Goal: Check status: Check status

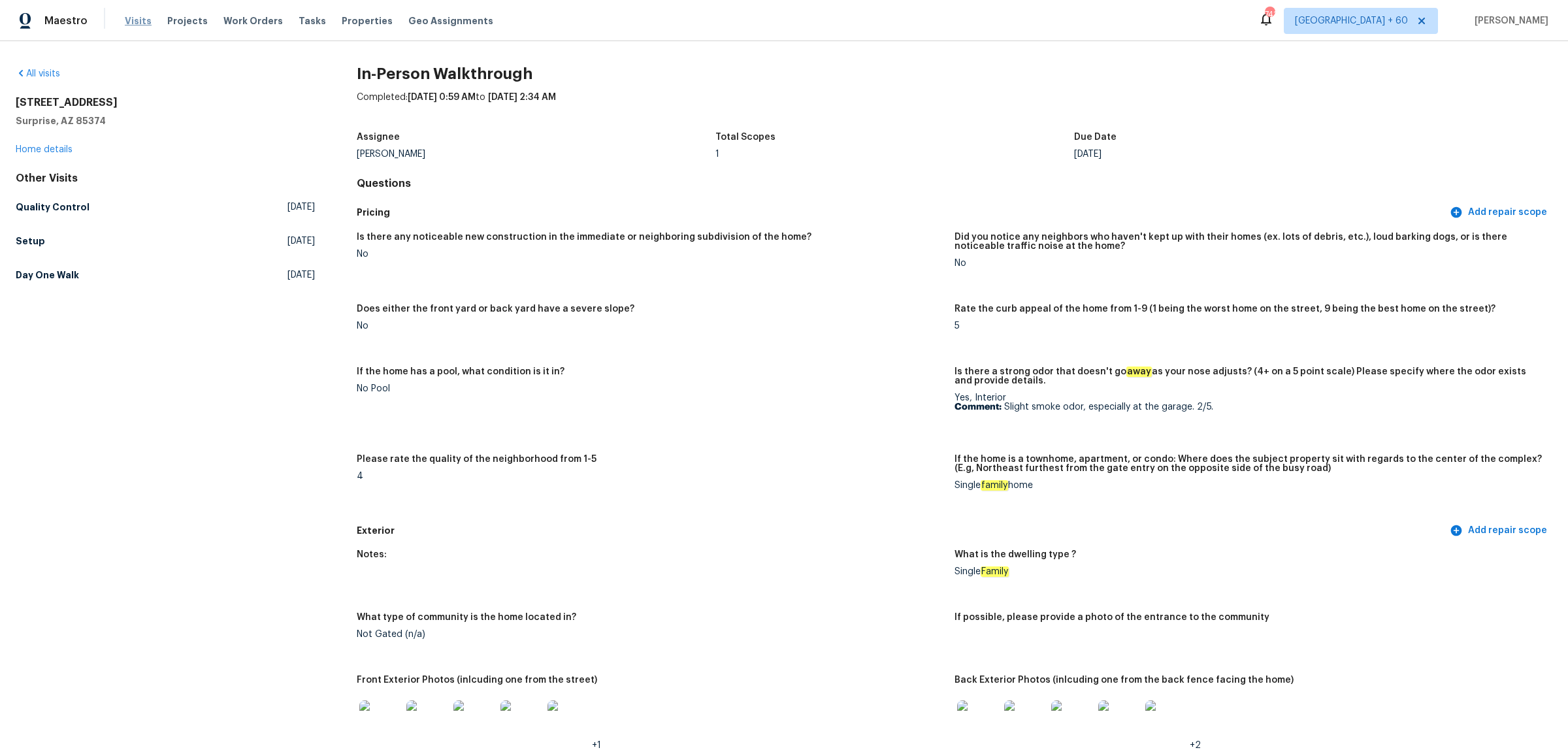
click at [132, 21] on span "Visits" at bounding box center [138, 21] width 26 height 13
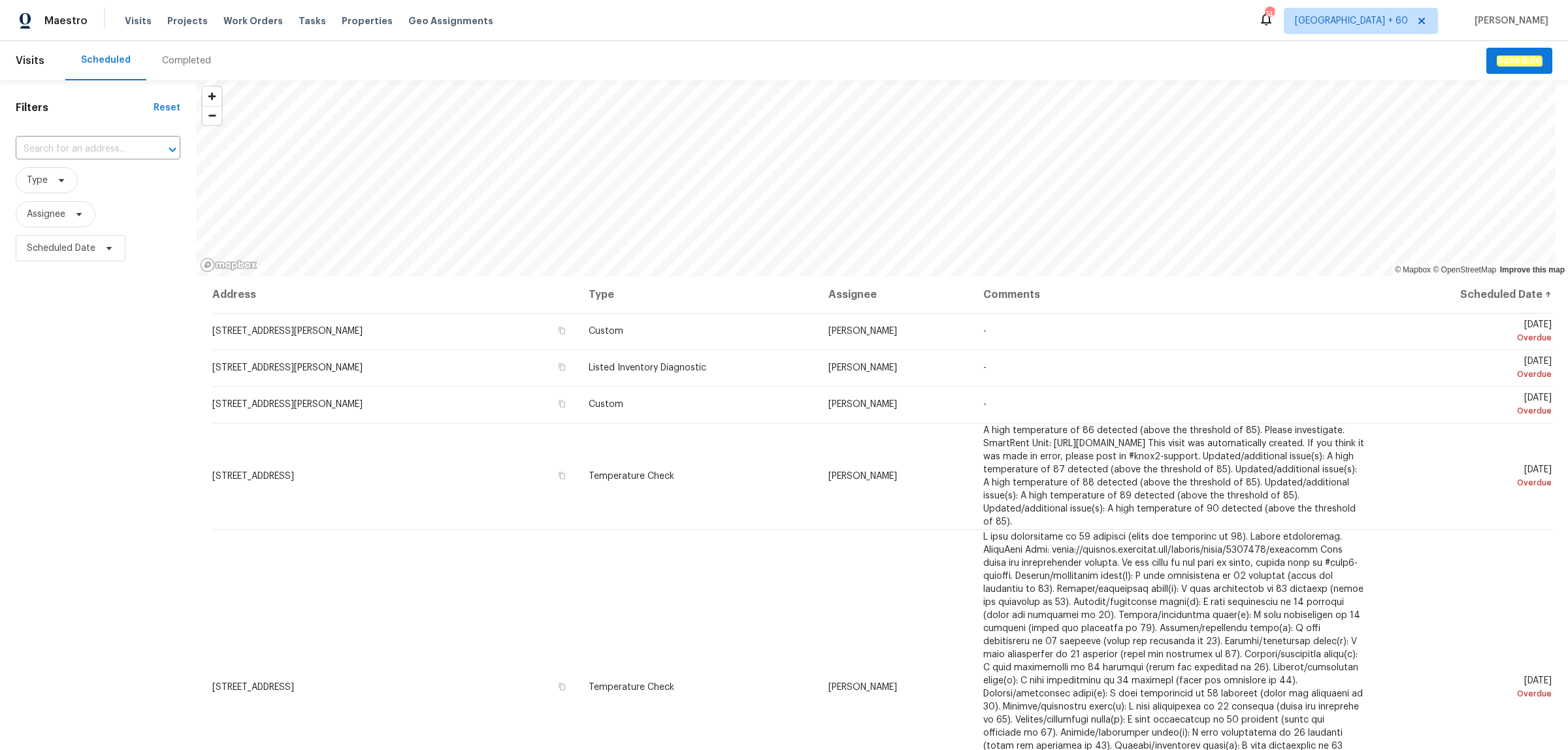
click at [191, 66] on div "Completed" at bounding box center [186, 60] width 49 height 13
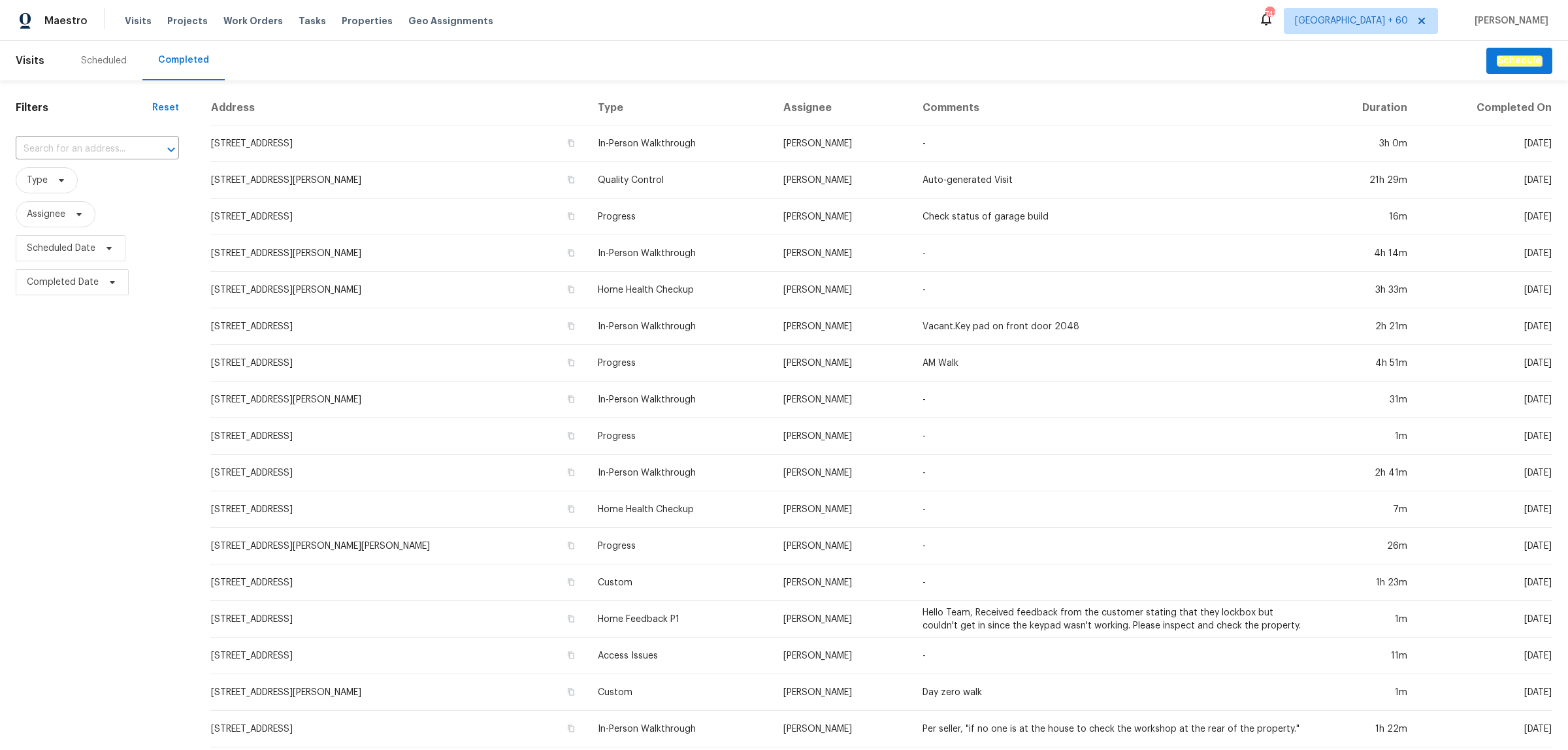
click at [83, 147] on input "text" at bounding box center [79, 149] width 126 height 21
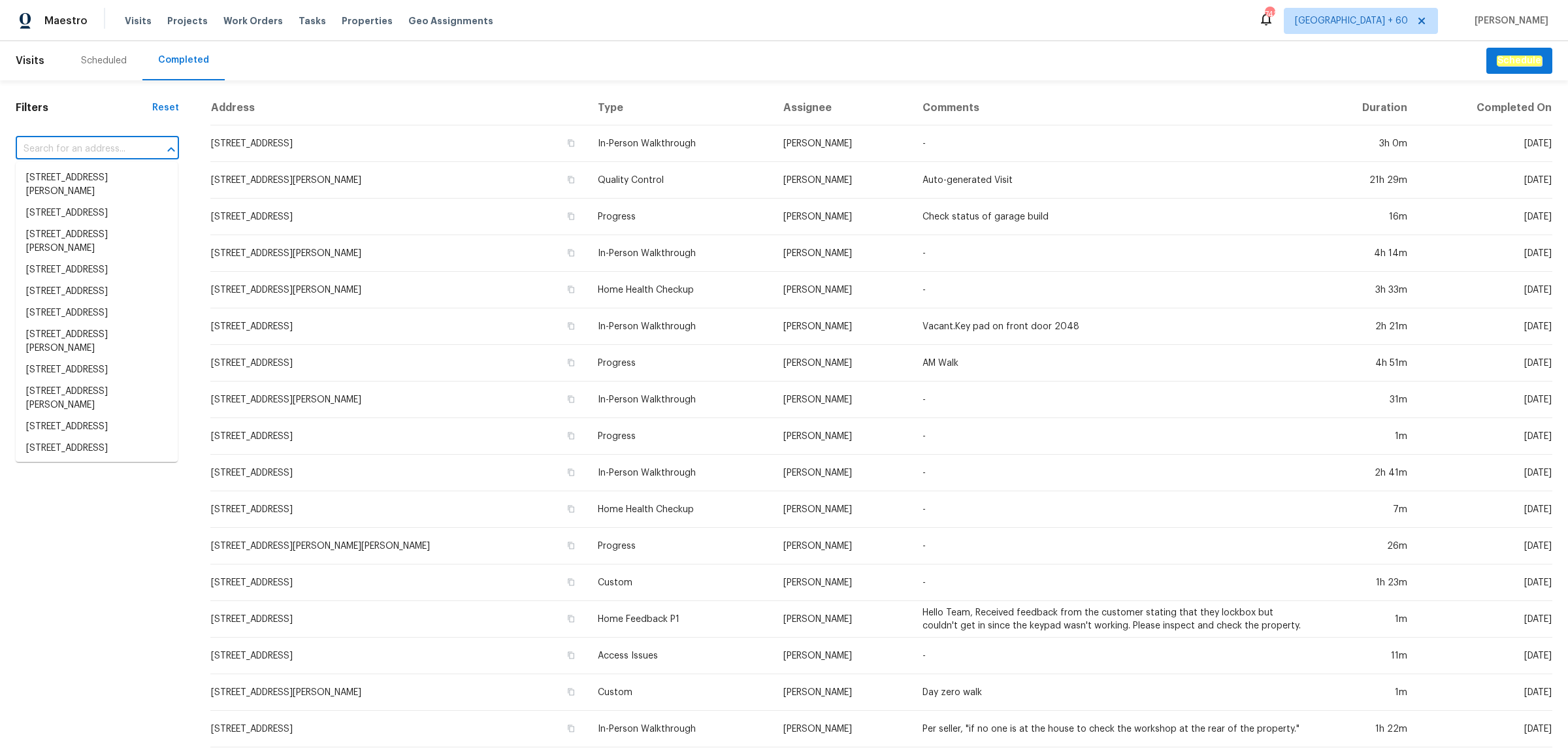
paste input "[STREET_ADDRESS]"
type input "[STREET_ADDRESS]"
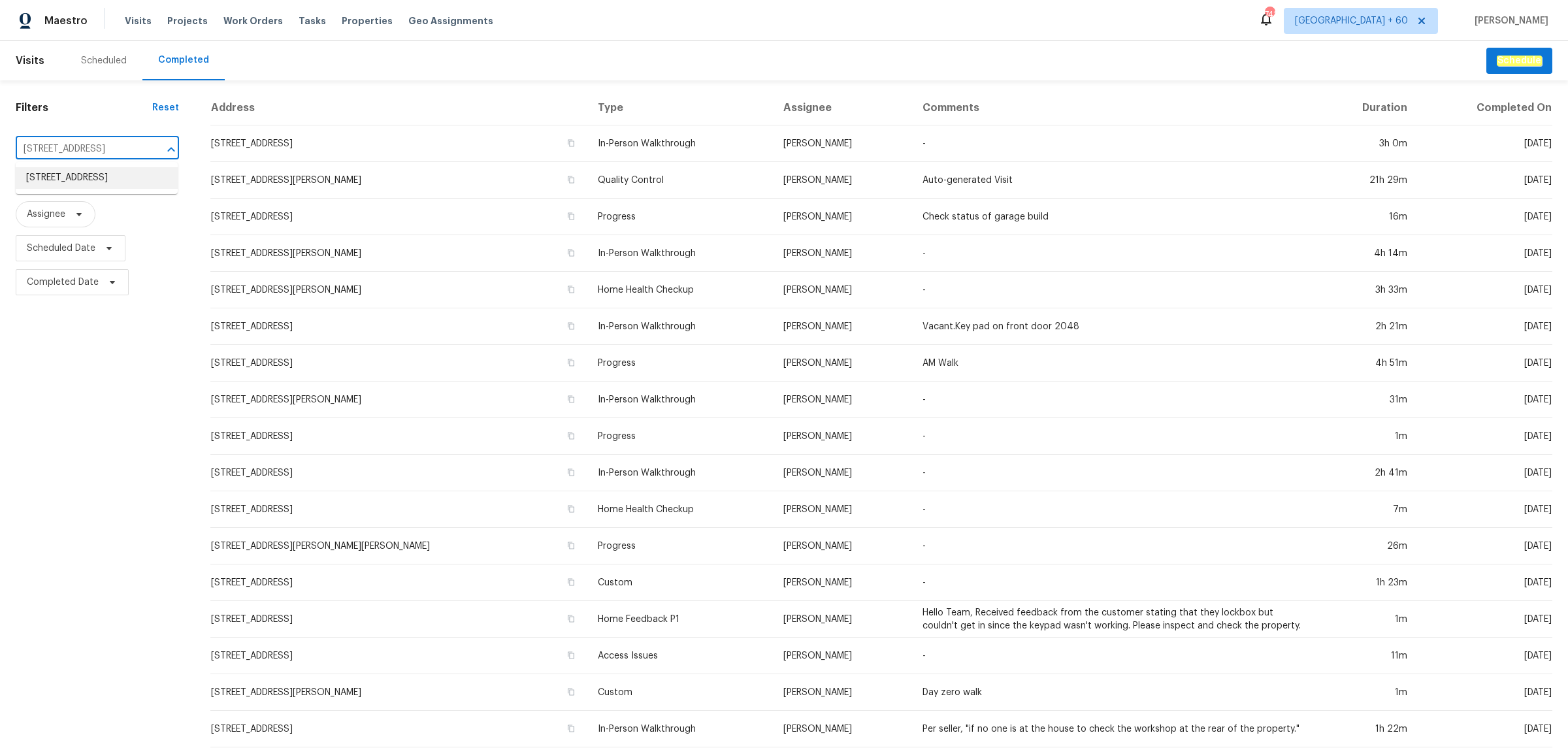
click at [79, 189] on li "[STREET_ADDRESS]" at bounding box center [97, 178] width 162 height 21
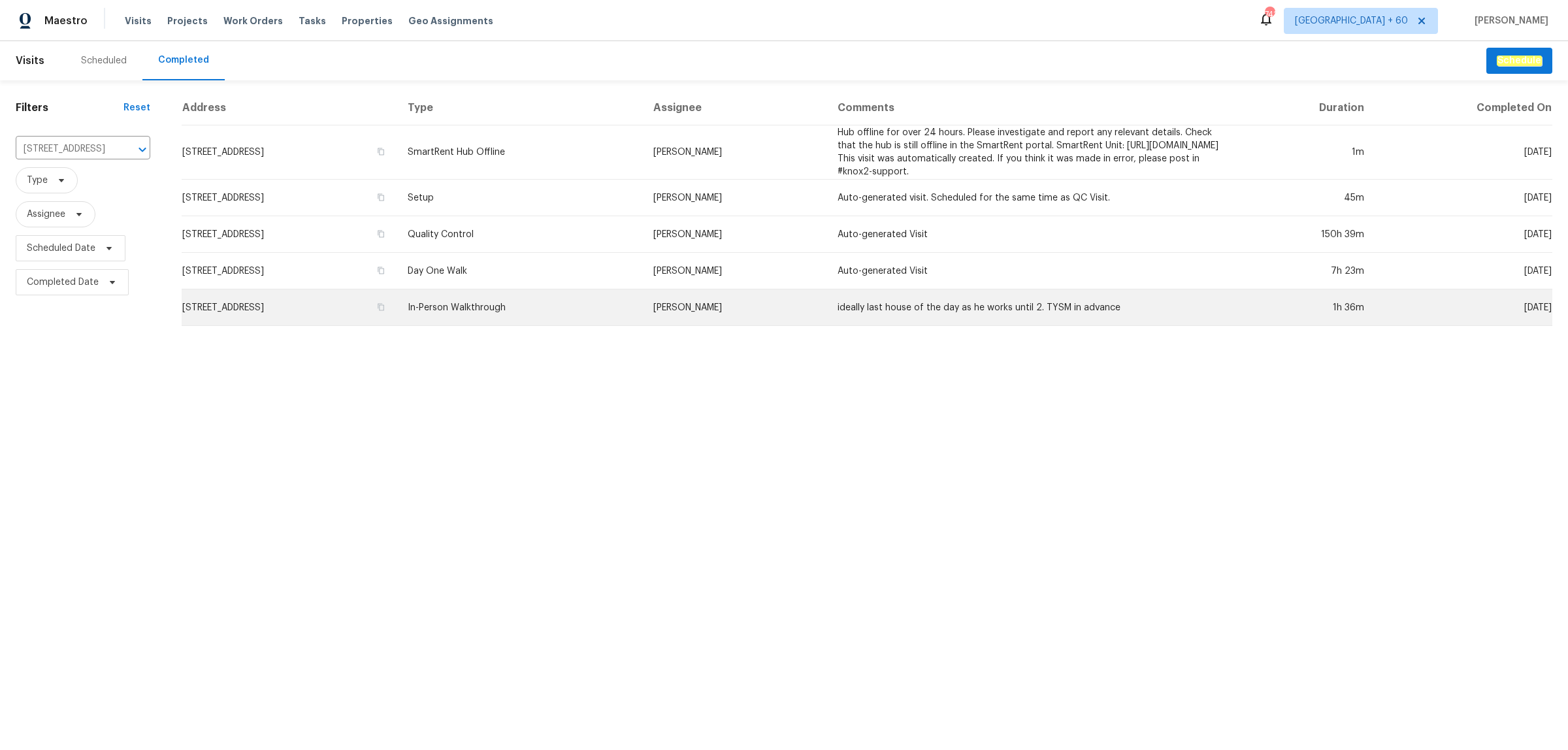
click at [567, 305] on td "In-Person Walkthrough" at bounding box center [520, 308] width 245 height 37
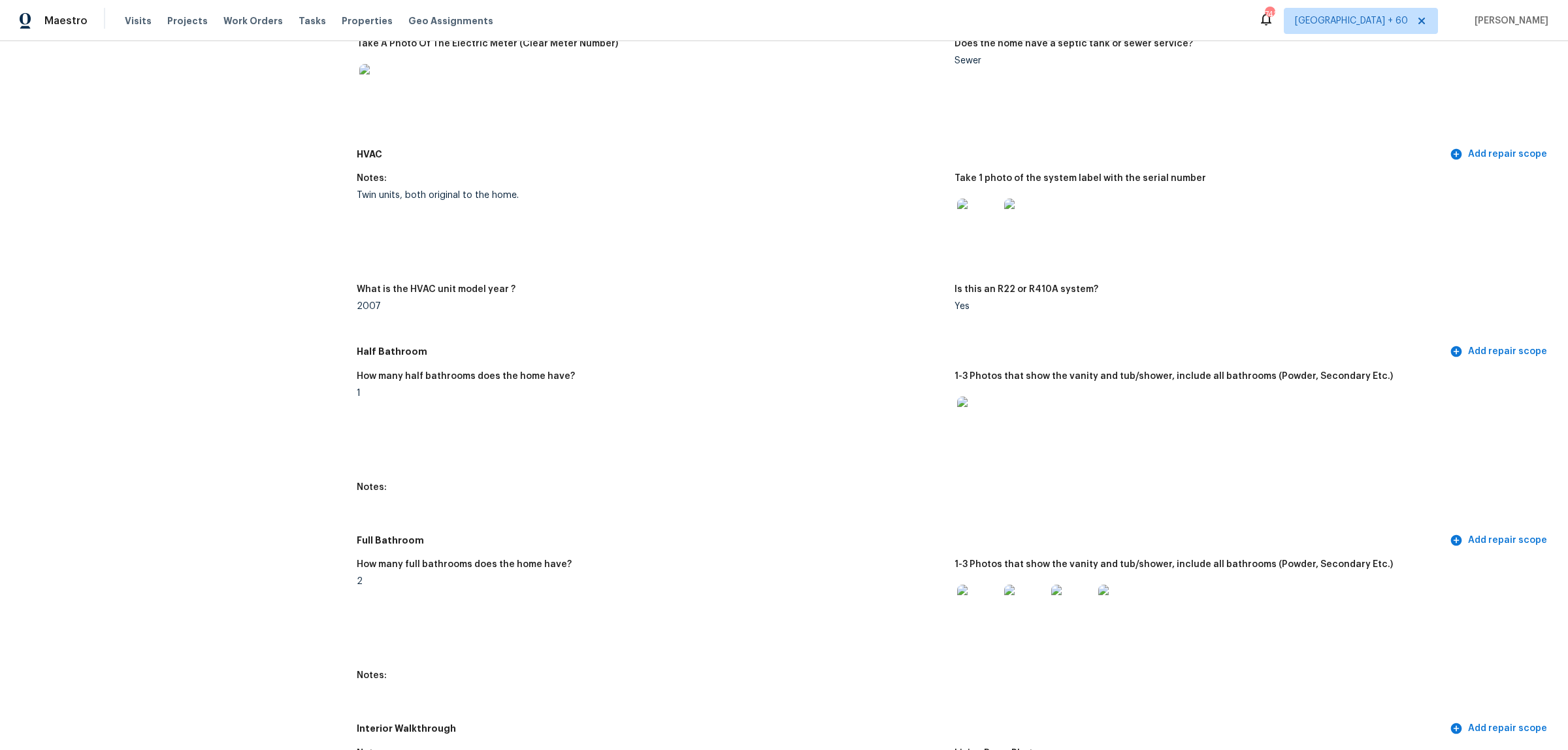
scroll to position [478, 0]
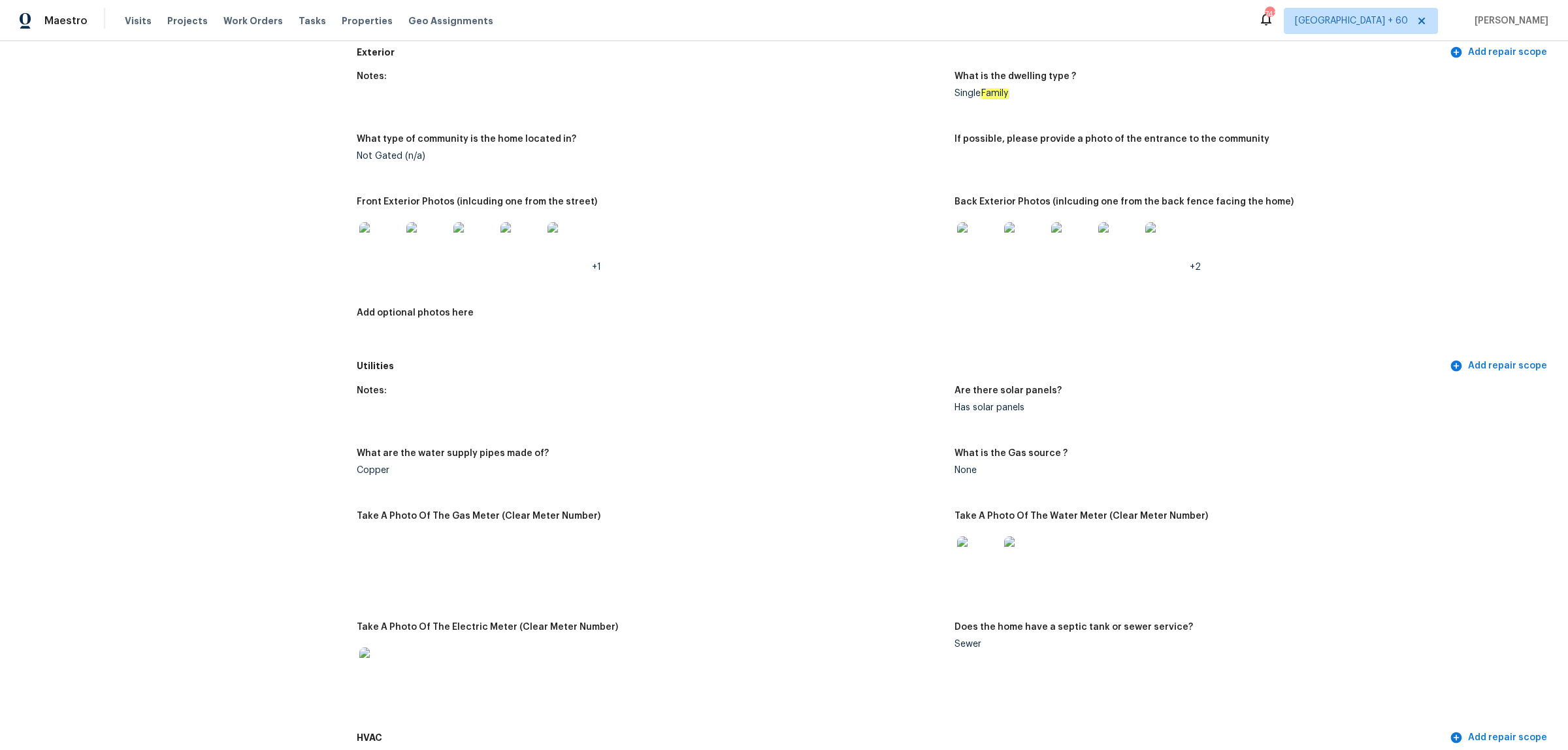
click at [389, 240] on img at bounding box center [380, 243] width 42 height 42
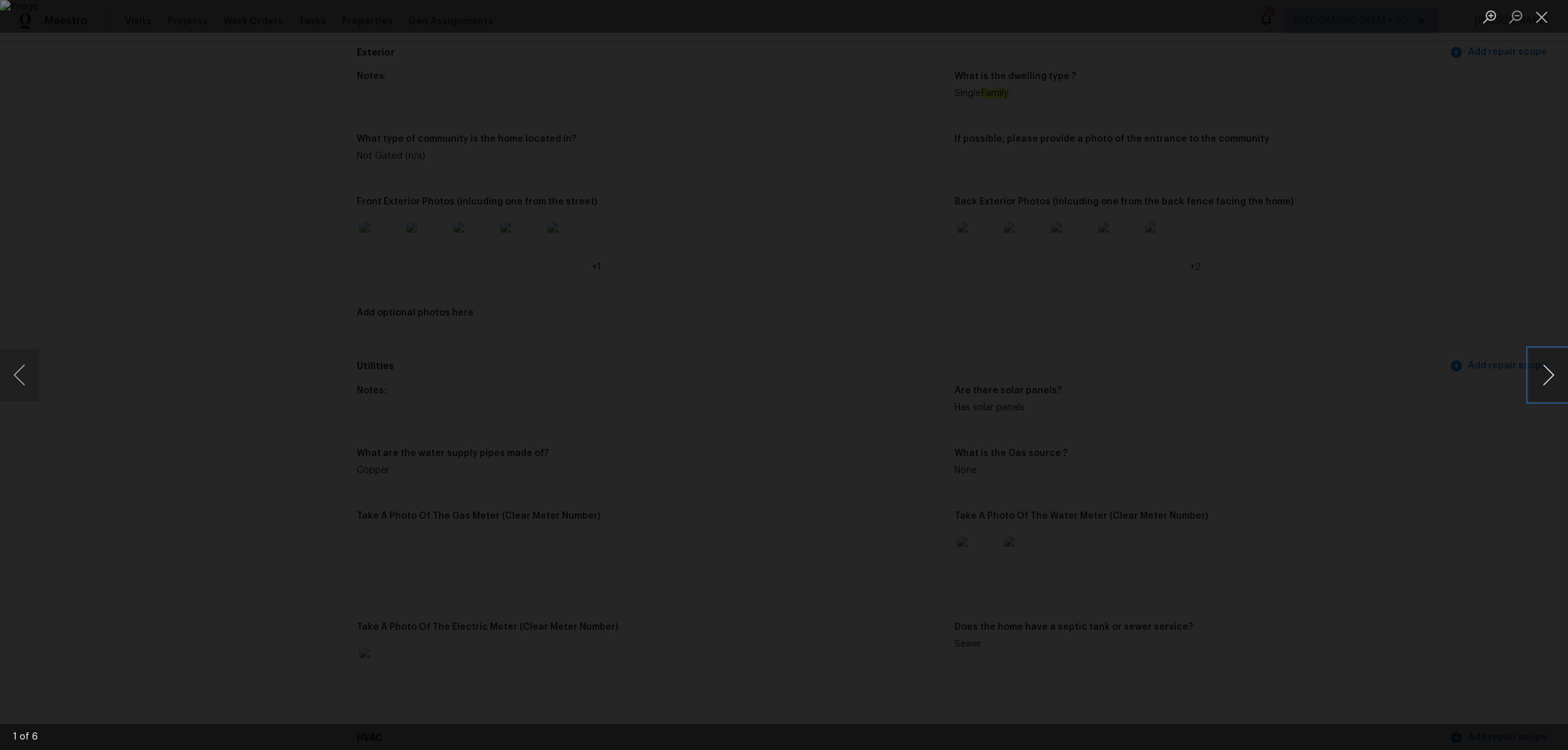
click at [1553, 366] on button "Next image" at bounding box center [1548, 374] width 39 height 52
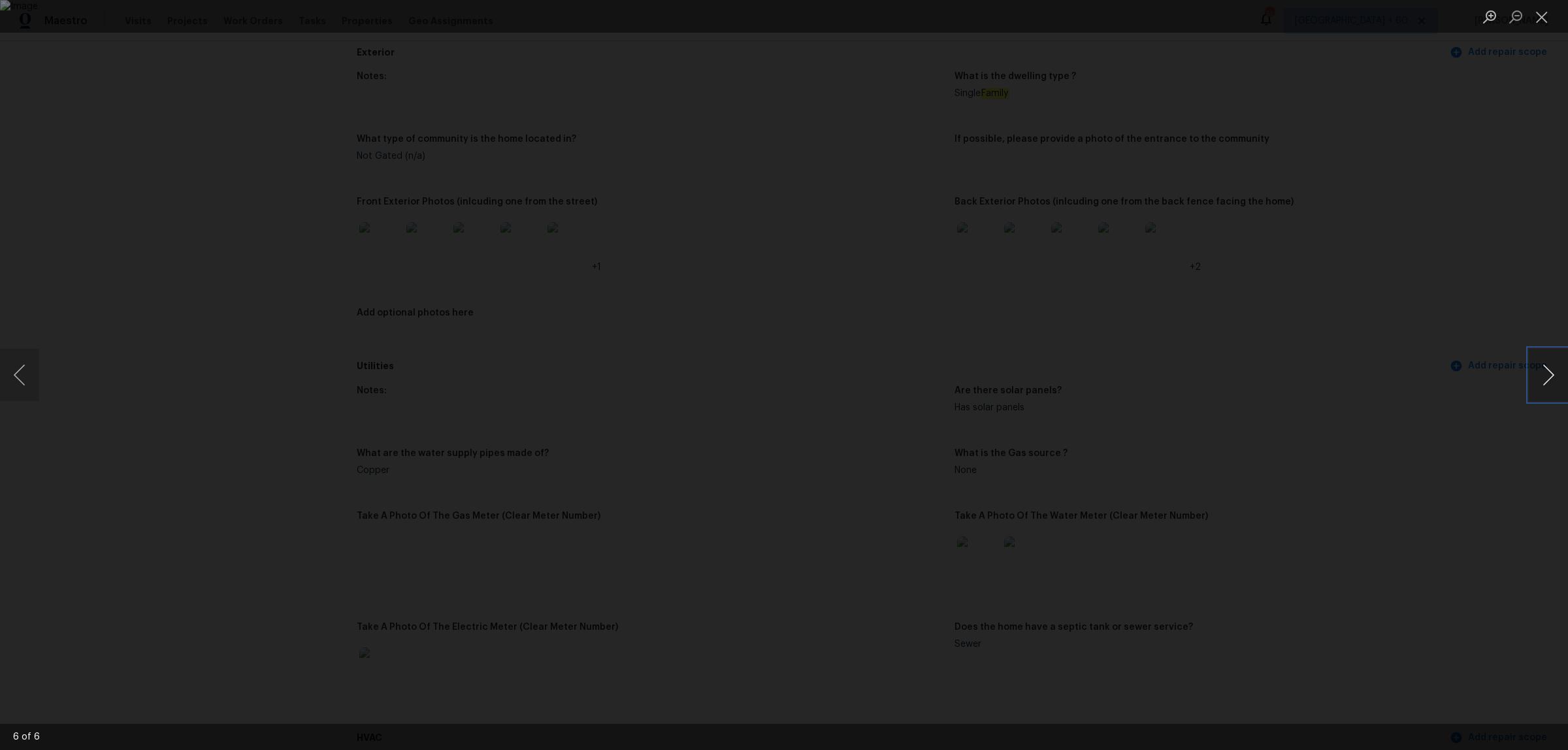
click at [1553, 366] on button "Next image" at bounding box center [1548, 374] width 39 height 52
click at [1354, 376] on div "Lightbox" at bounding box center [784, 375] width 1568 height 750
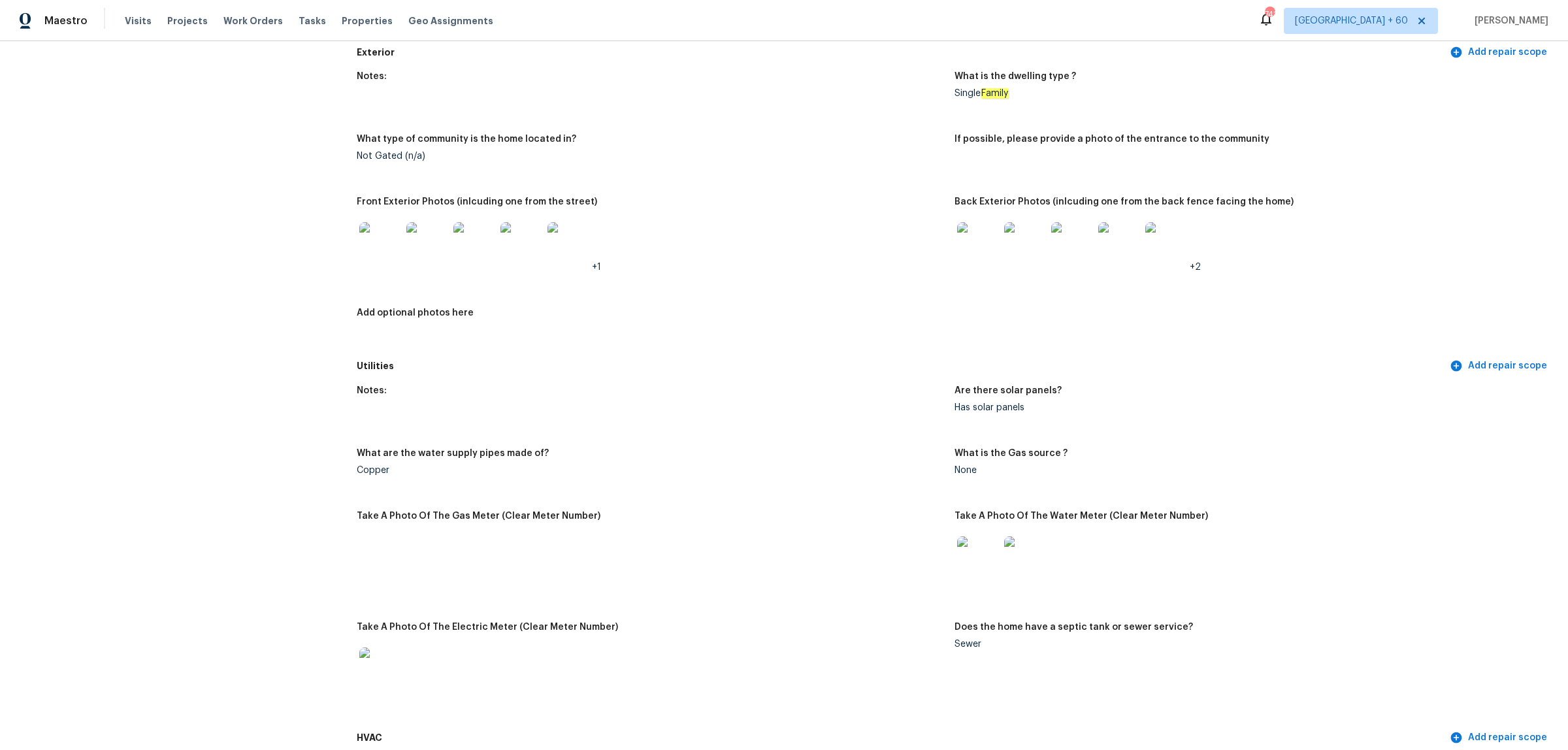
click at [978, 237] on img at bounding box center [978, 243] width 42 height 42
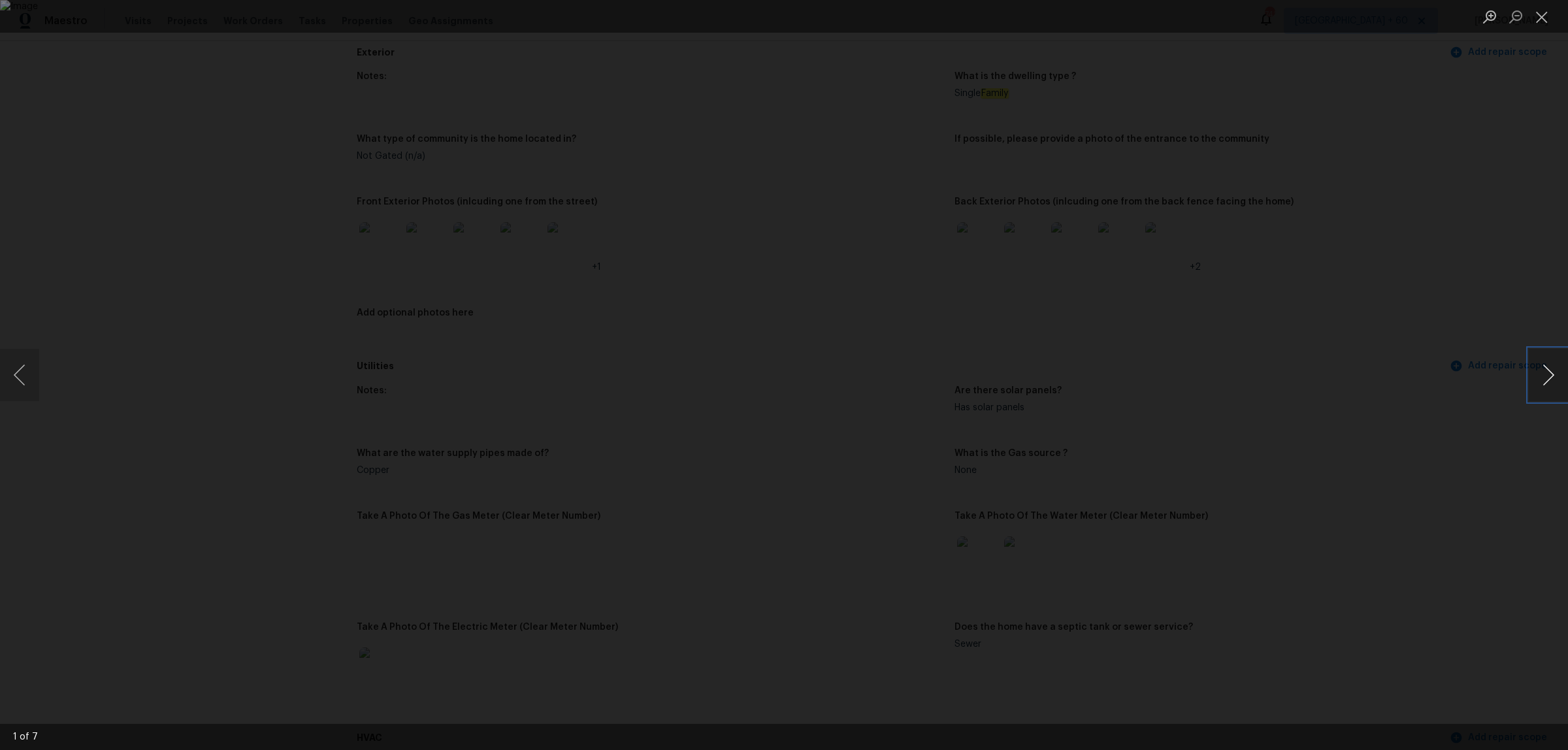
click at [1542, 378] on button "Next image" at bounding box center [1548, 374] width 39 height 52
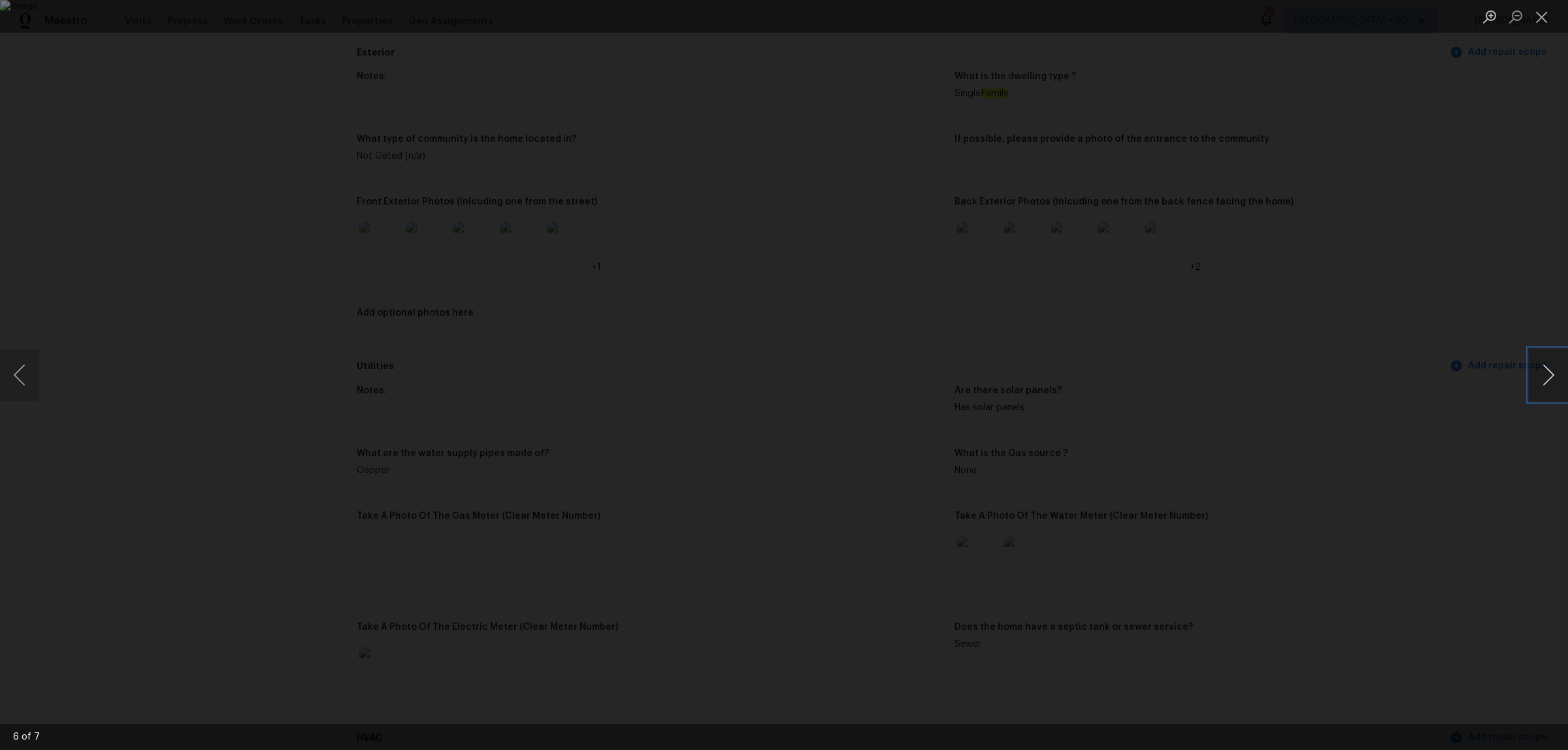
click at [1542, 378] on button "Next image" at bounding box center [1548, 374] width 39 height 52
click at [1459, 390] on div "Lightbox" at bounding box center [784, 375] width 1568 height 750
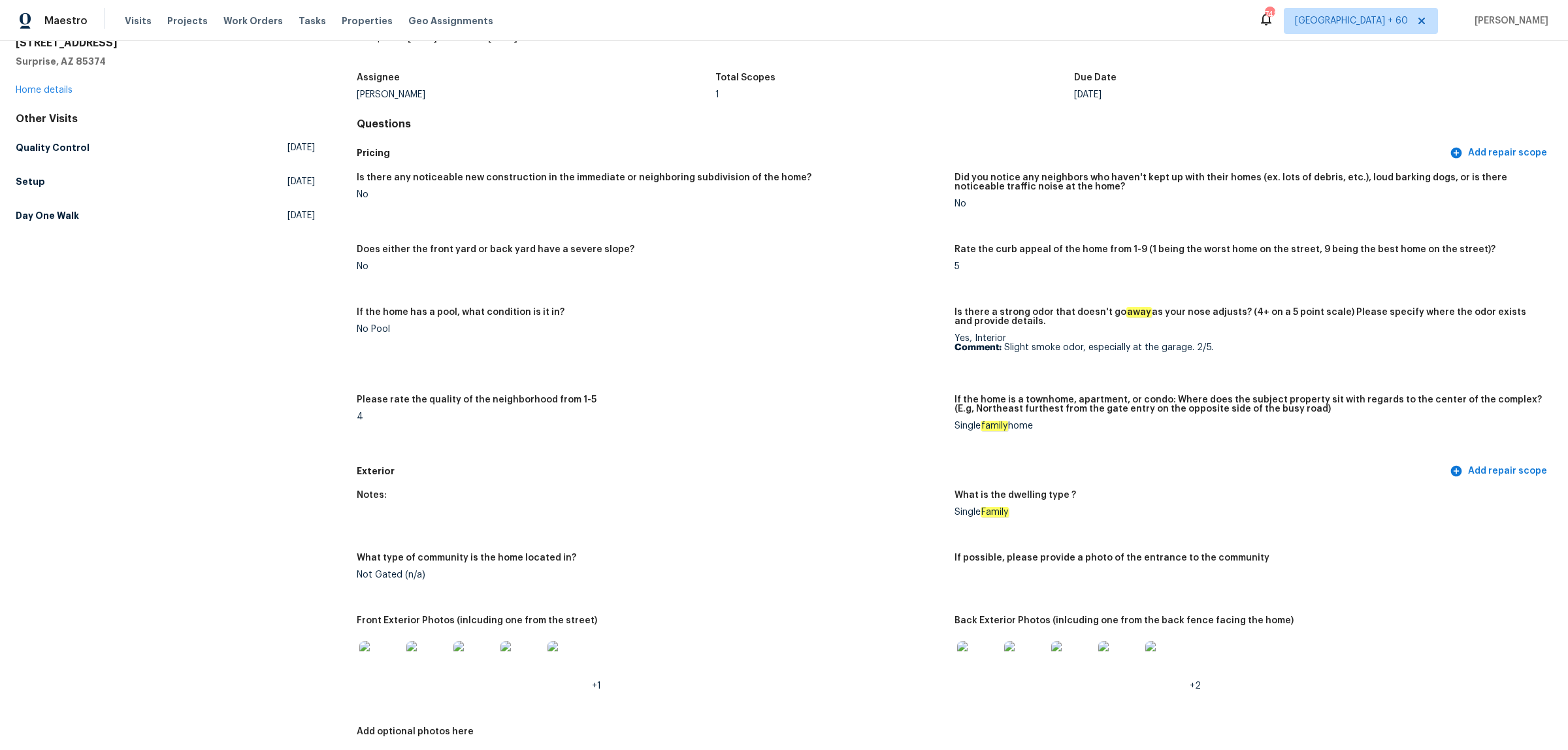
scroll to position [0, 0]
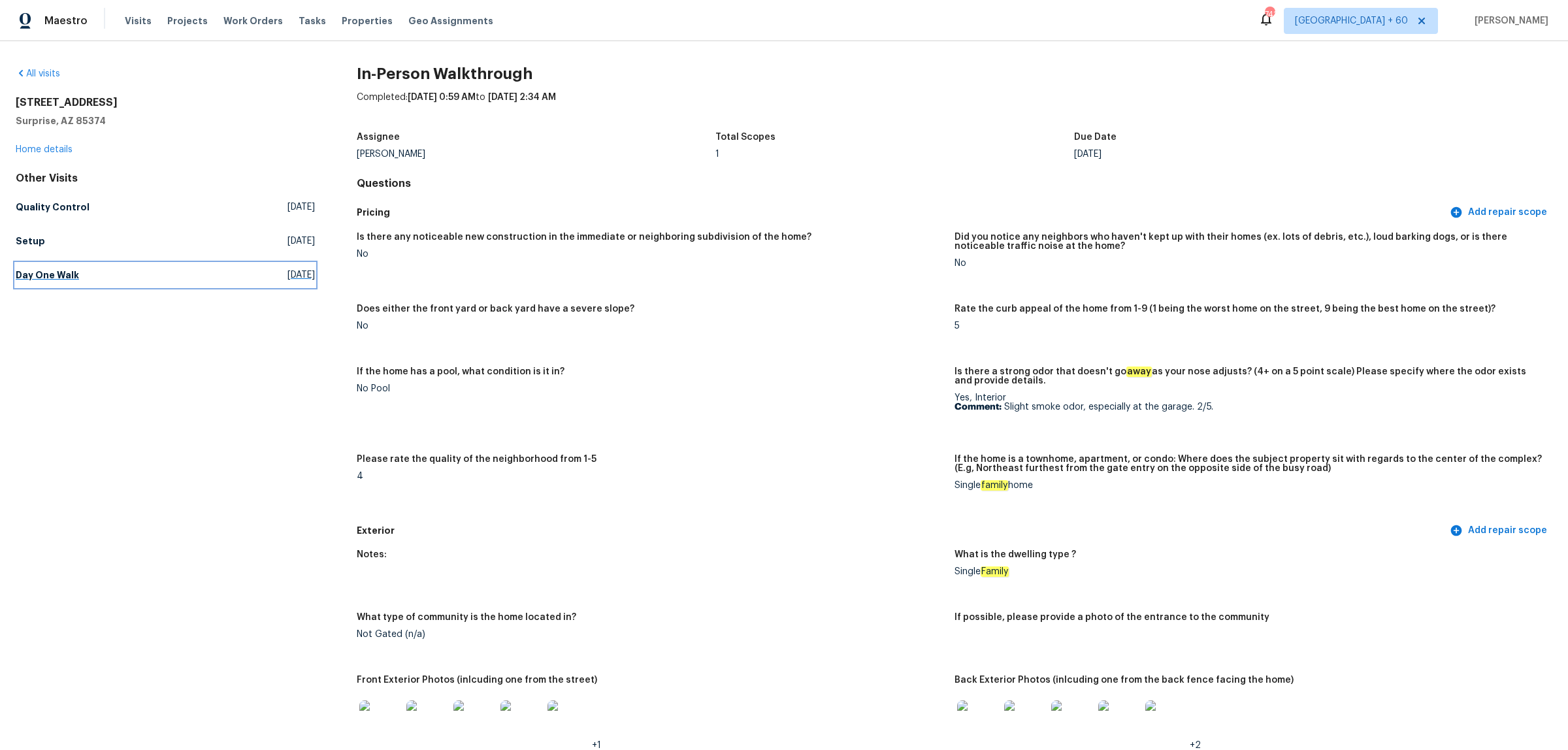
click at [52, 276] on h5 "Day One Walk" at bounding box center [47, 274] width 63 height 13
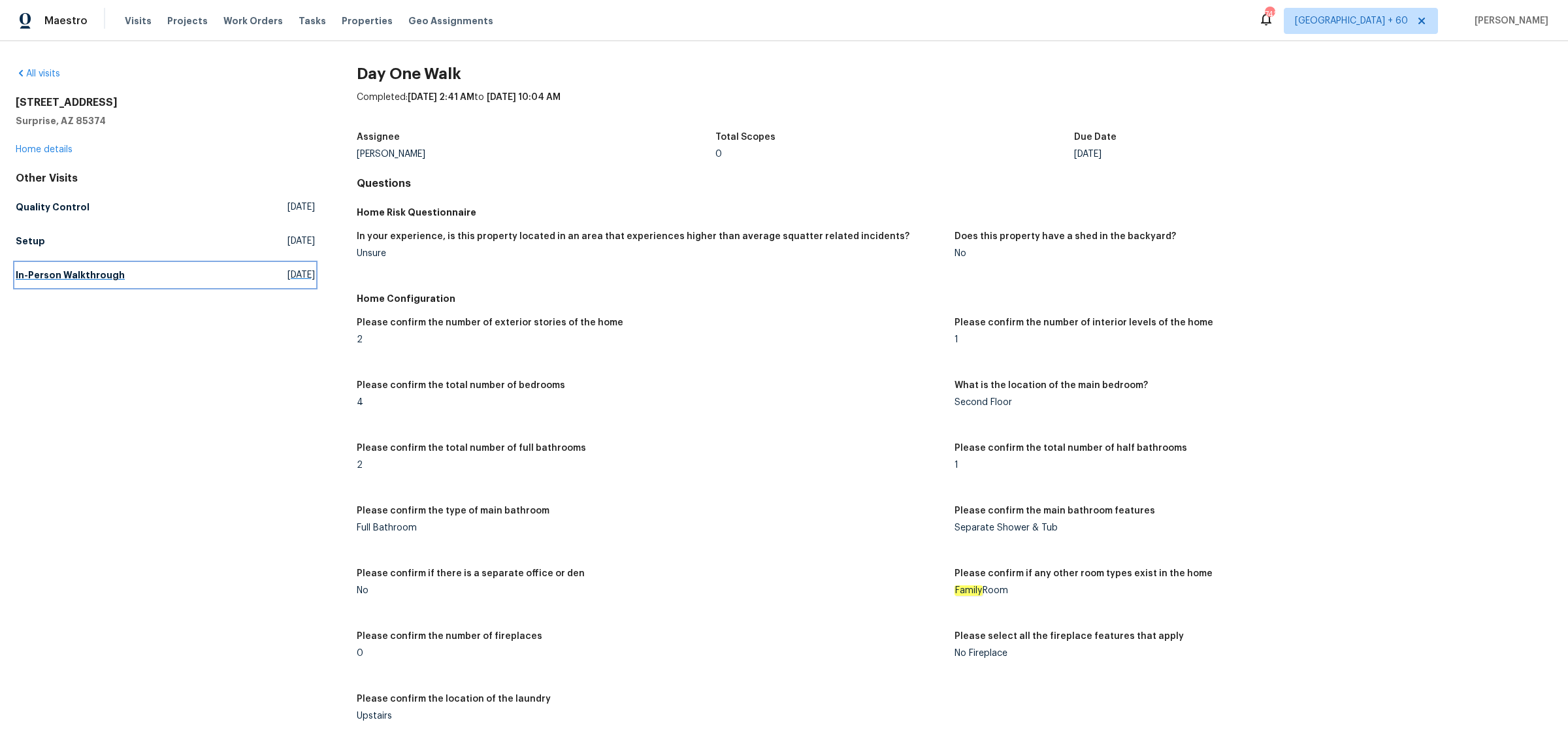
click at [91, 283] on link "In-Person Walkthrough [DATE]" at bounding box center [165, 275] width 299 height 24
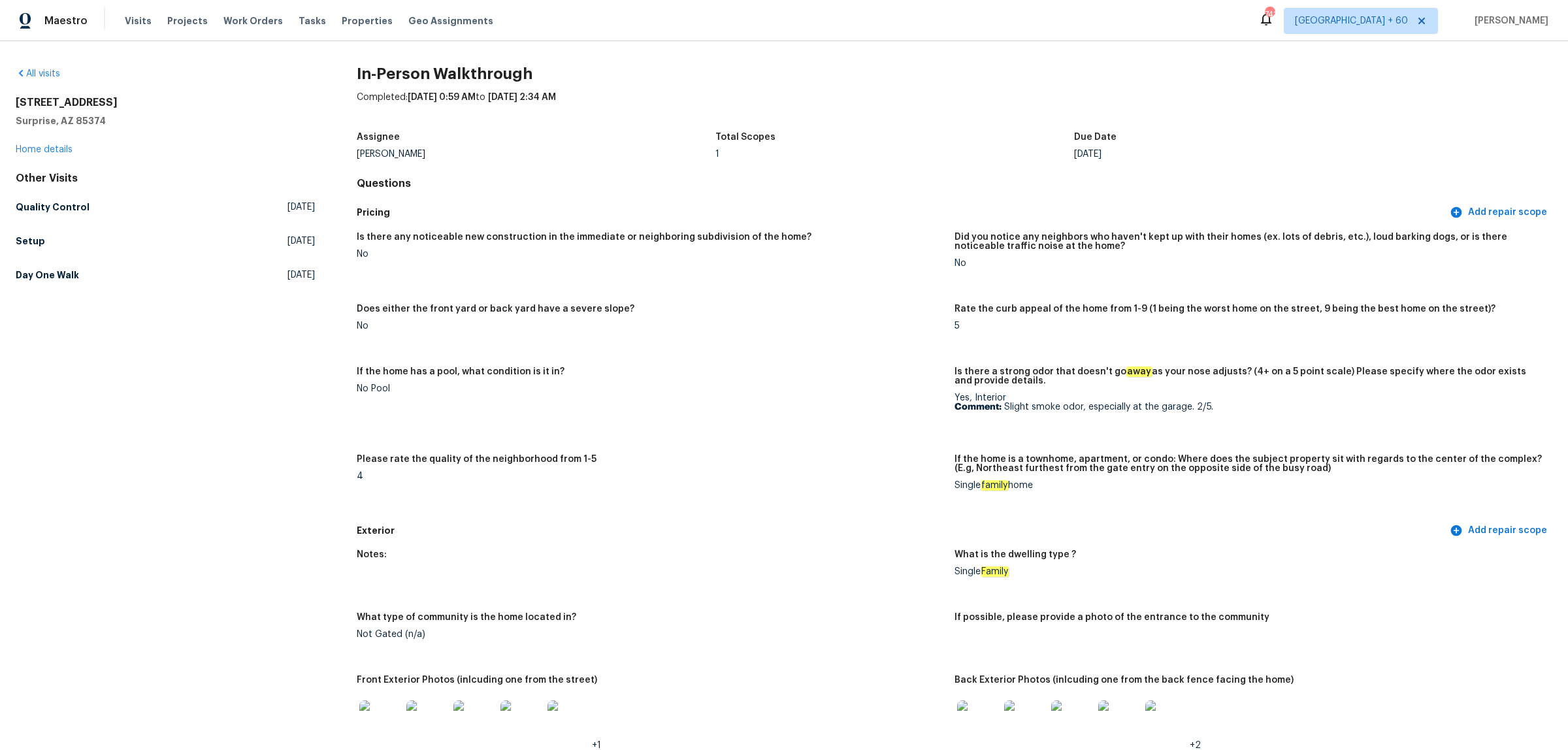
scroll to position [478, 0]
